Goal: Information Seeking & Learning: Learn about a topic

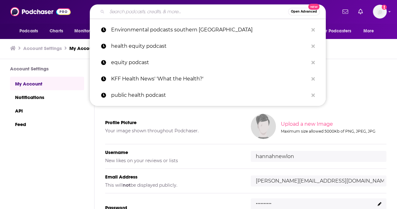
type input "To the Contrary With [PERSON_NAME]"
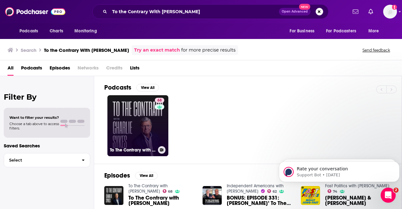
click at [133, 116] on link "68 To The Contrary with [PERSON_NAME]" at bounding box center [137, 125] width 61 height 61
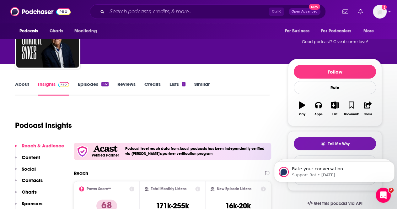
scroll to position [41, 0]
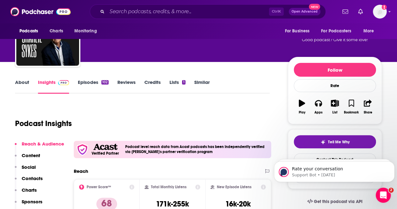
click at [22, 84] on link "About" at bounding box center [22, 86] width 14 height 14
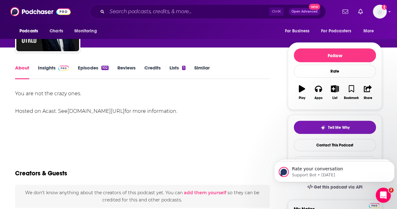
scroll to position [54, 0]
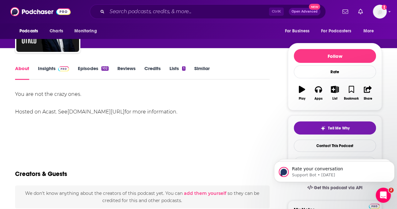
click at [54, 67] on link "Insights" at bounding box center [53, 72] width 31 height 14
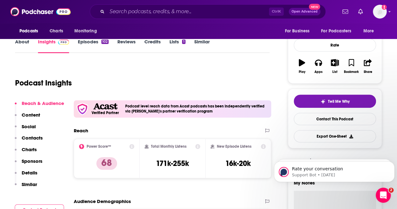
scroll to position [132, 0]
